Goal: Information Seeking & Learning: Learn about a topic

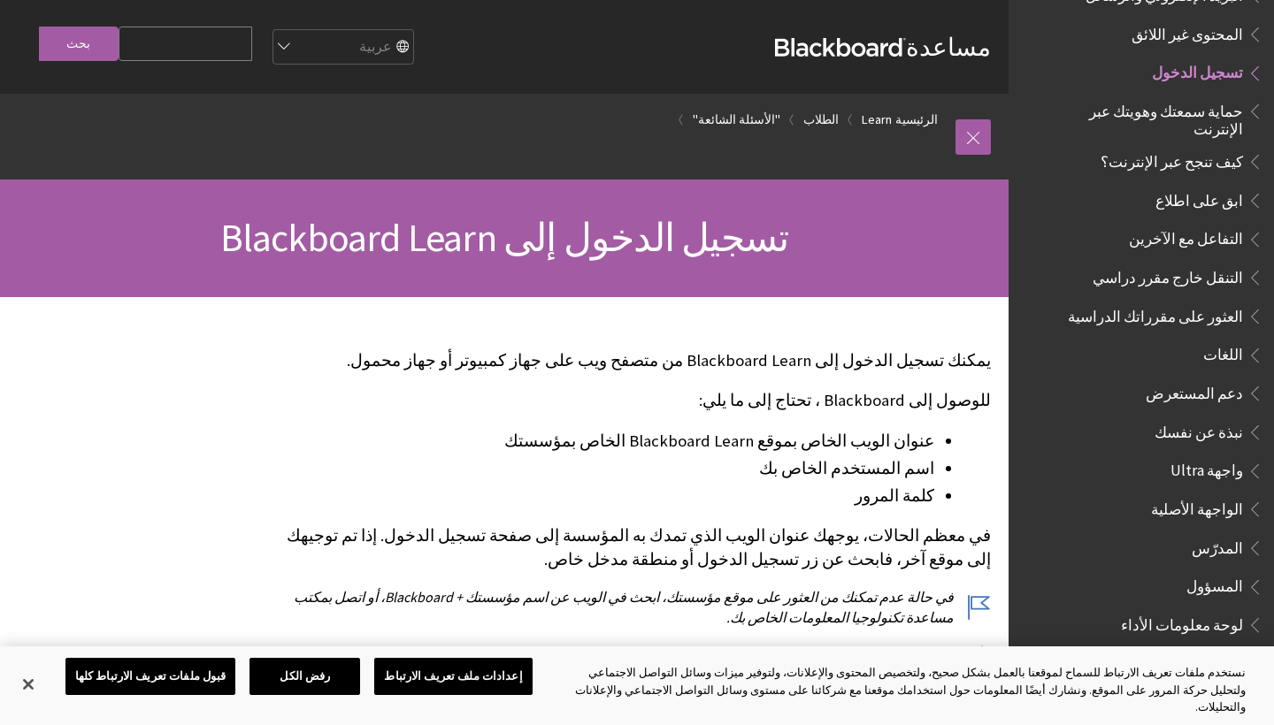
click at [1193, 58] on span "تسجيل الدخول" at bounding box center [1197, 70] width 91 height 24
click at [252, 50] on input "Search Query" at bounding box center [186, 44] width 134 height 34
type input "buraydah coliges"
click at [62, 46] on input "بحث" at bounding box center [79, 44] width 80 height 34
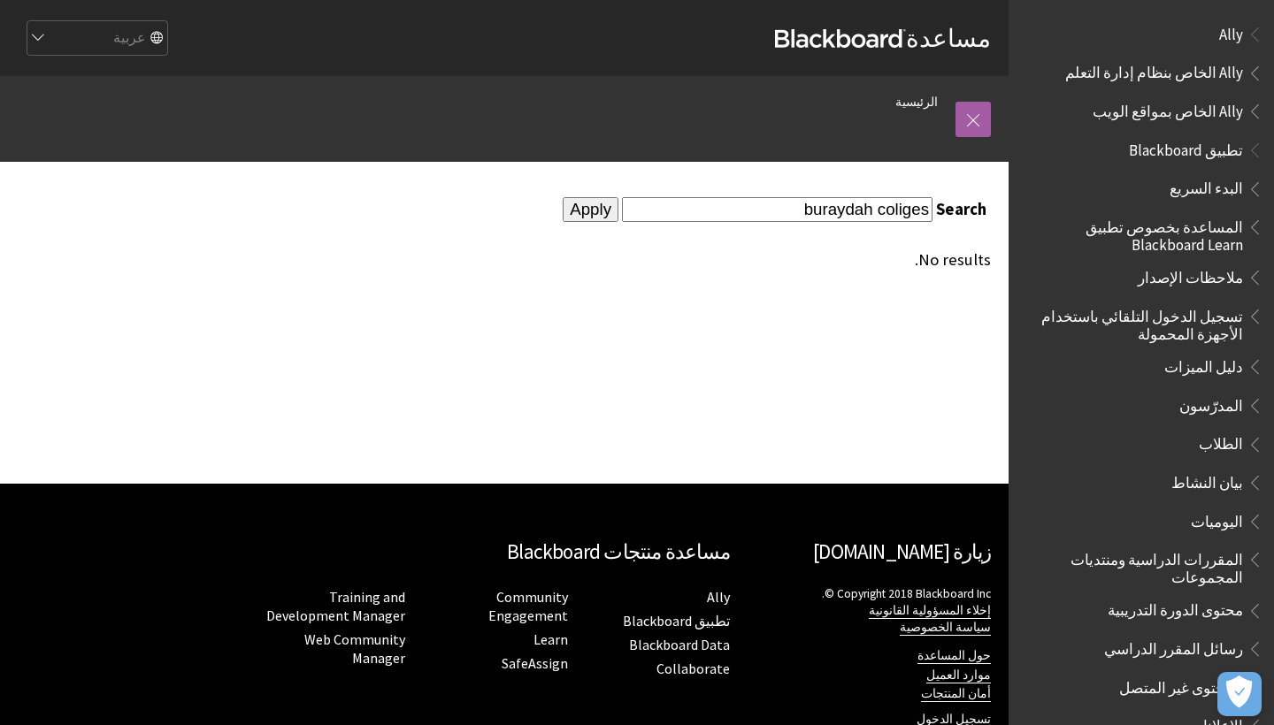
drag, startPoint x: 882, startPoint y: 213, endPoint x: 917, endPoint y: 201, distance: 37.5
click at [917, 201] on input "buraydah coliges" at bounding box center [777, 209] width 310 height 24
type input "buraydah es"
click at [563, 211] on input "Apply" at bounding box center [591, 209] width 56 height 25
drag, startPoint x: 937, startPoint y: 210, endPoint x: 913, endPoint y: 212, distance: 24.0
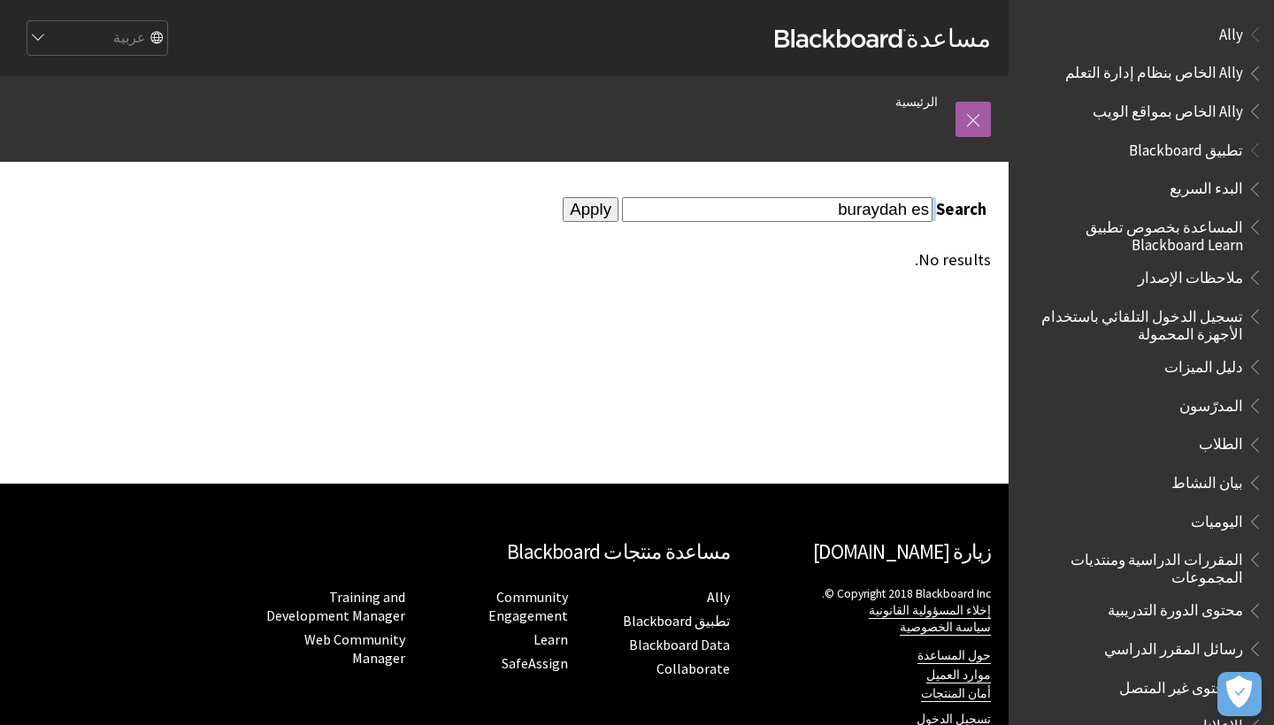
click at [913, 212] on div "Search buraydah es" at bounding box center [806, 209] width 369 height 24
click at [913, 212] on input "buraydah es" at bounding box center [777, 209] width 310 height 24
type input "buraydah"
click at [563, 217] on input "Apply" at bounding box center [591, 209] width 56 height 25
